Goal: Check status: Check status

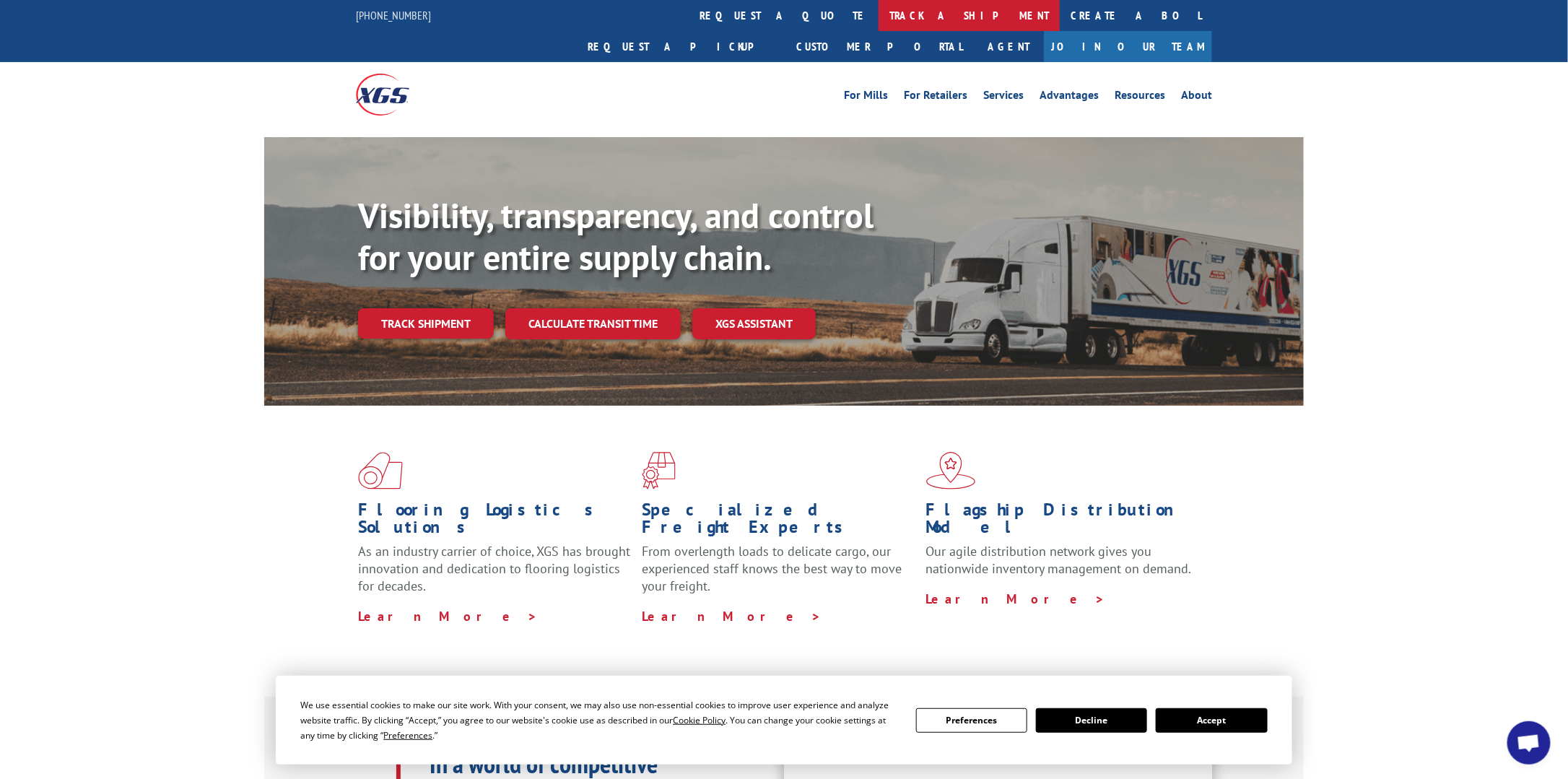
click at [878, 14] on link "track a shipment" at bounding box center [968, 15] width 181 height 31
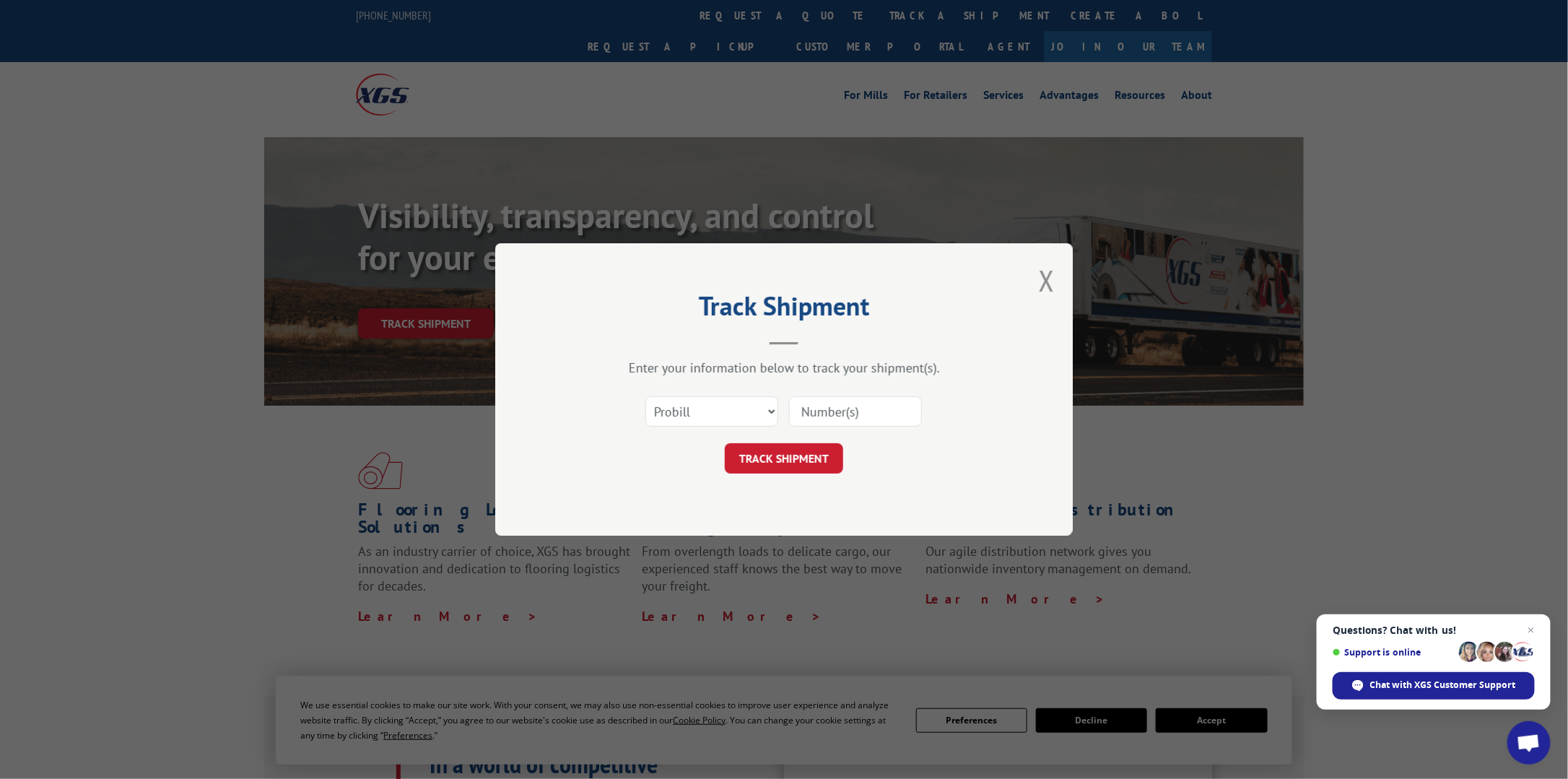
click at [830, 411] on input at bounding box center [855, 412] width 133 height 30
paste input "37227"
type input "37227"
drag, startPoint x: 764, startPoint y: 412, endPoint x: 765, endPoint y: 424, distance: 12.0
click at [764, 412] on select "Select category... Probill BOL PO" at bounding box center [711, 412] width 133 height 30
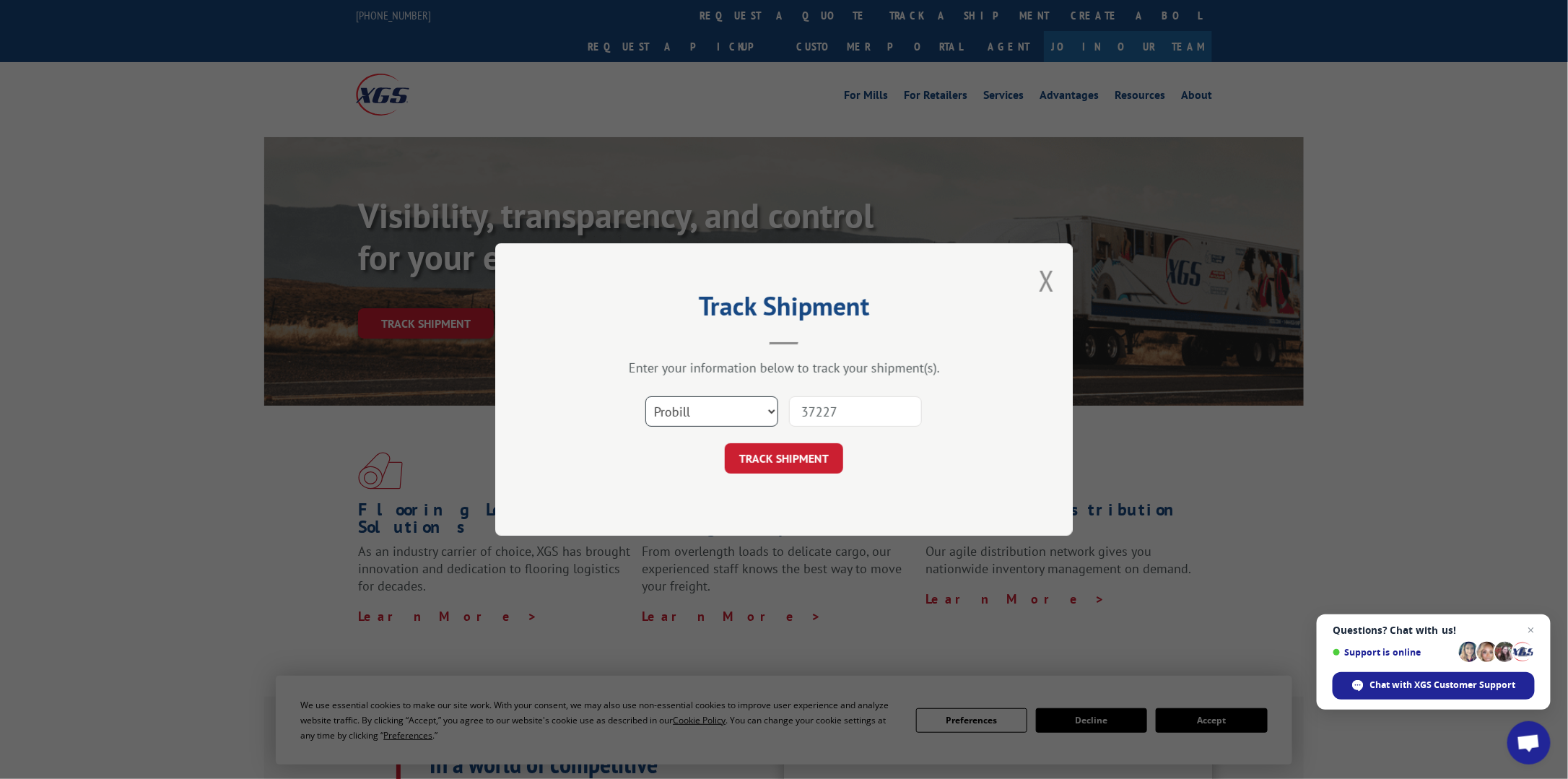
select select "bol"
click at [645, 397] on select "Select category... Probill BOL PO" at bounding box center [711, 412] width 133 height 30
click at [778, 468] on button "TRACK SHIPMENT" at bounding box center [784, 458] width 119 height 30
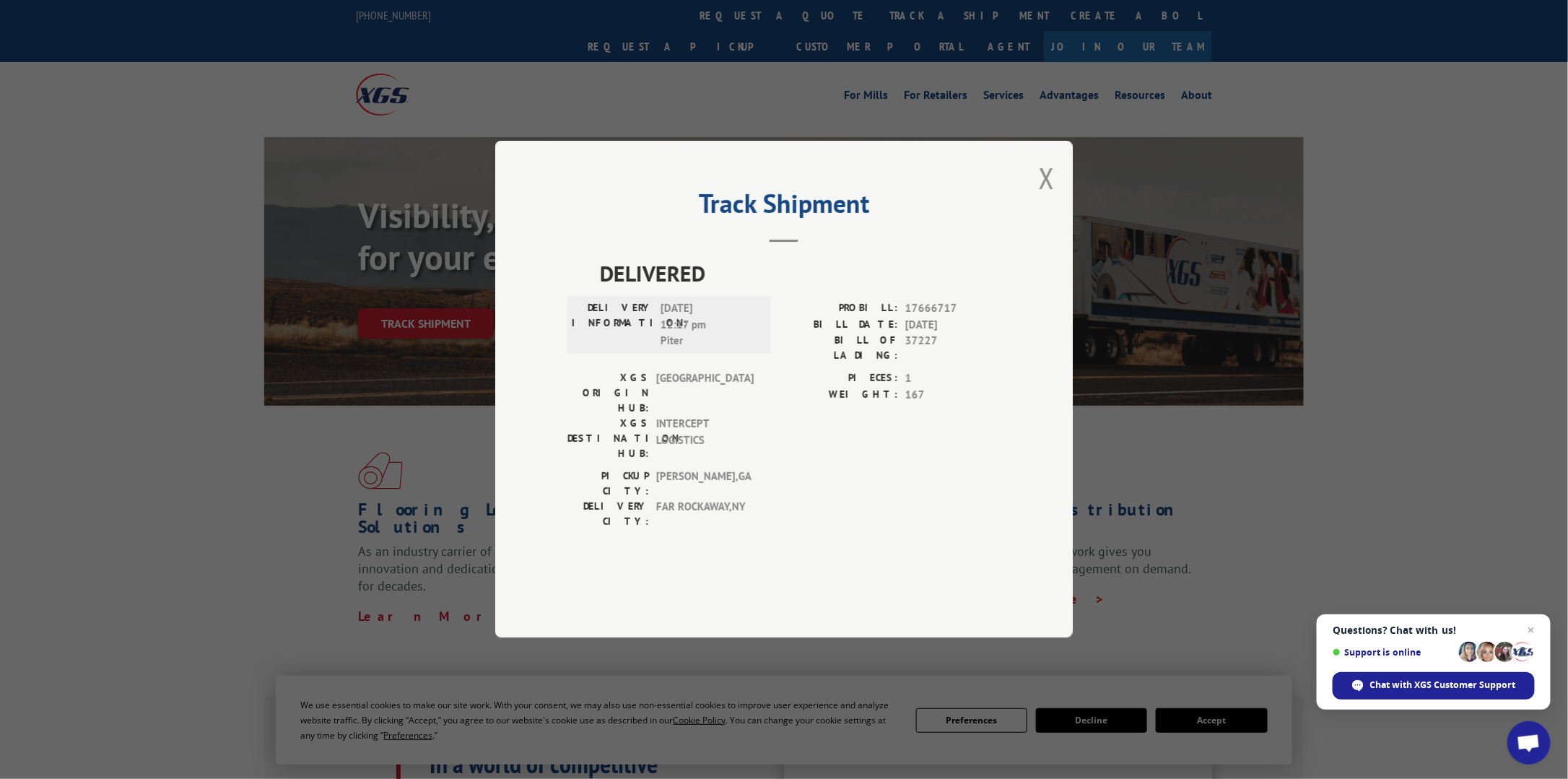
click at [123, 447] on div "Track Shipment DELIVERED DELIVERY INFORMATION: [DATE] 12:17 pm Piter PROBILL: 1…" at bounding box center [784, 390] width 1568 height 779
click at [77, 424] on div "Track Shipment DELIVERED DELIVERY INFORMATION: [DATE] 12:17 pm Piter PROBILL: 1…" at bounding box center [784, 390] width 1568 height 779
drag, startPoint x: 698, startPoint y: 386, endPoint x: 596, endPoint y: 348, distance: 108.8
click at [596, 348] on div "DELIVERY INFORMATION: [DATE] 12:17 pm Piter" at bounding box center [669, 325] width 195 height 49
drag, startPoint x: 596, startPoint y: 348, endPoint x: 507, endPoint y: 377, distance: 93.6
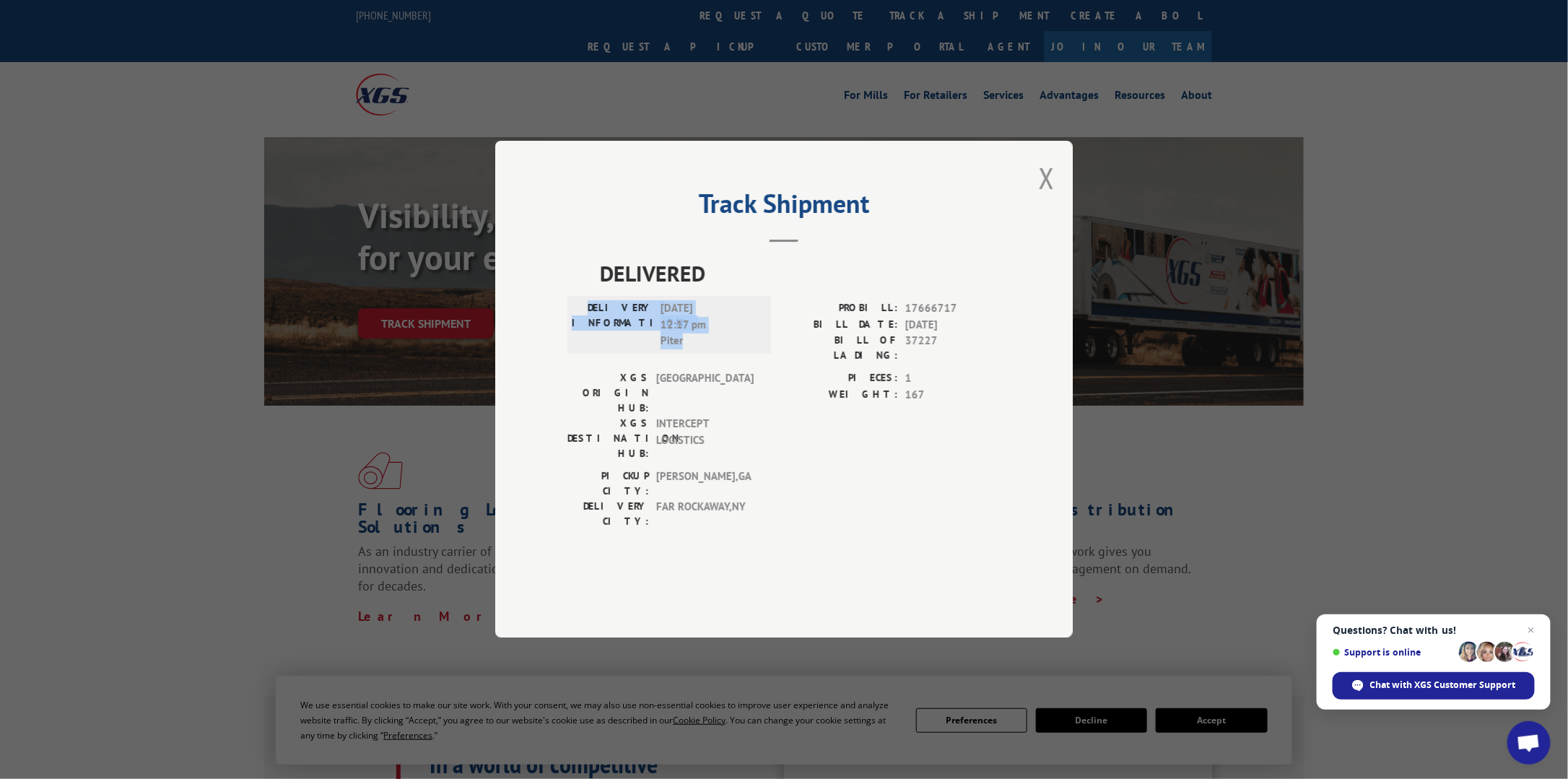
click at [507, 377] on div "Track Shipment DELIVERED DELIVERY INFORMATION: [DATE] 12:17 pm Piter PROBILL: 1…" at bounding box center [784, 390] width 577 height 497
click at [199, 398] on div "Track Shipment DELIVERED DELIVERY INFORMATION: [DATE] 12:17 pm Piter PROBILL: 1…" at bounding box center [784, 390] width 1568 height 779
click at [283, 353] on div "Track Shipment DELIVERED DELIVERY INFORMATION: [DATE] 12:17 pm Piter PROBILL: 1…" at bounding box center [784, 390] width 1568 height 779
click at [340, 396] on div "Track Shipment DELIVERED DELIVERY INFORMATION: [DATE] 12:17 pm Piter PROBILL: 1…" at bounding box center [784, 390] width 1568 height 779
